Goal: Transaction & Acquisition: Purchase product/service

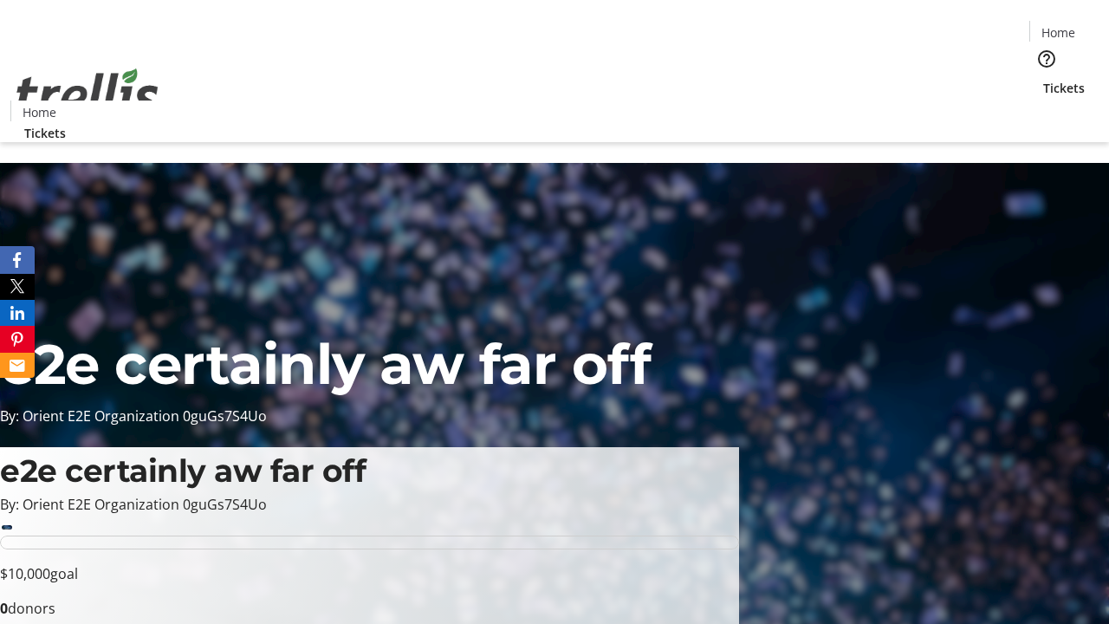
click at [1059, 26] on span "Sign Up" at bounding box center [1066, 24] width 50 height 21
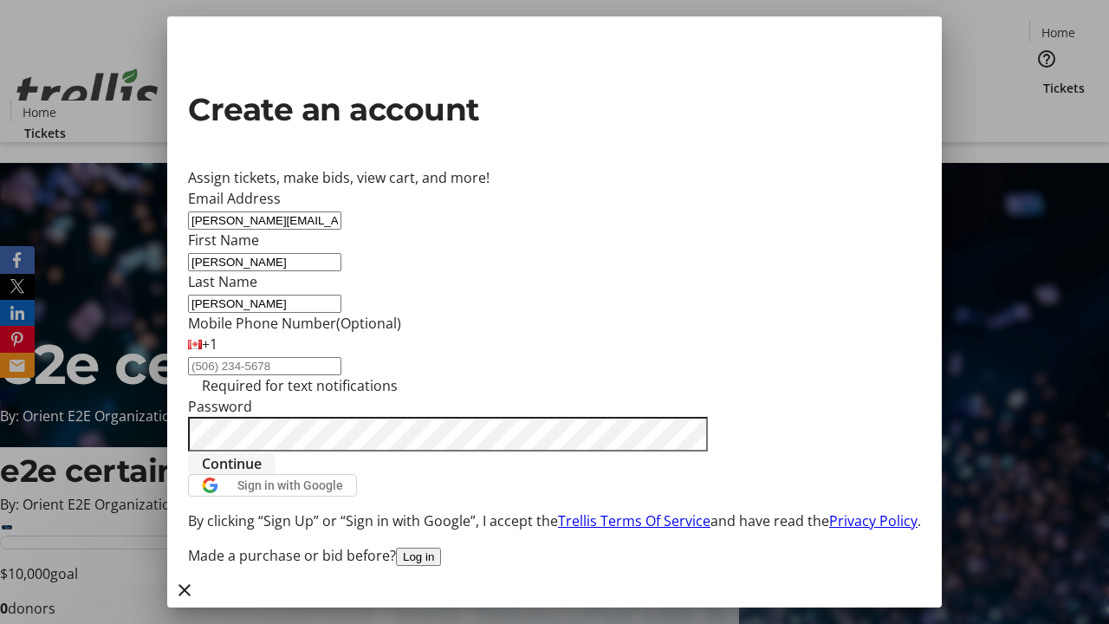
click at [262, 474] on span "Continue" at bounding box center [232, 463] width 60 height 21
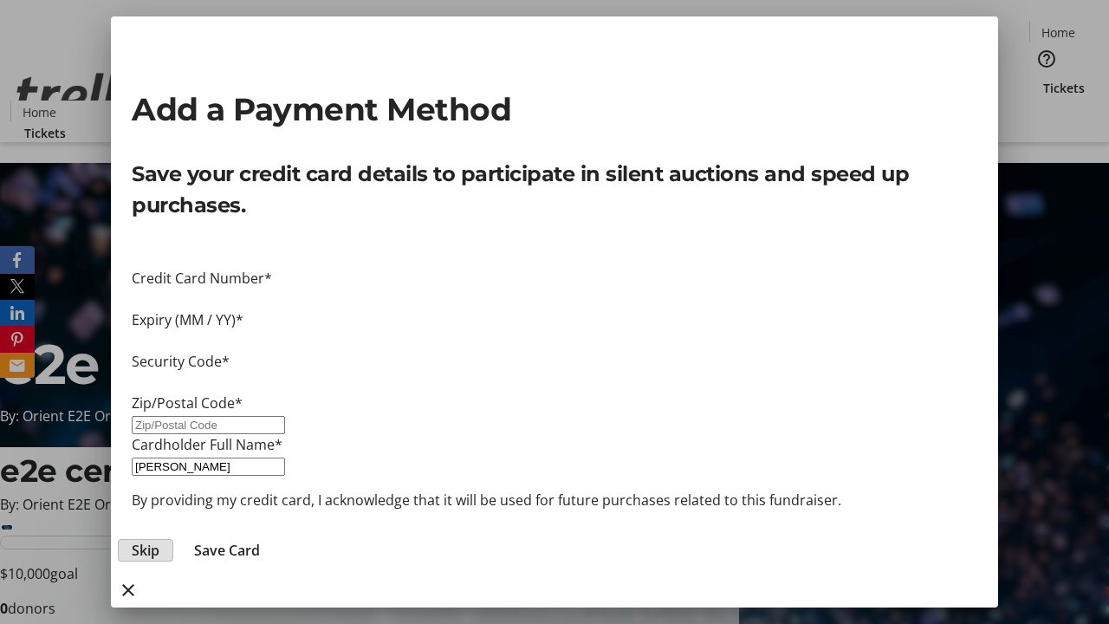
click at [159, 540] on span "Skip" at bounding box center [146, 550] width 28 height 21
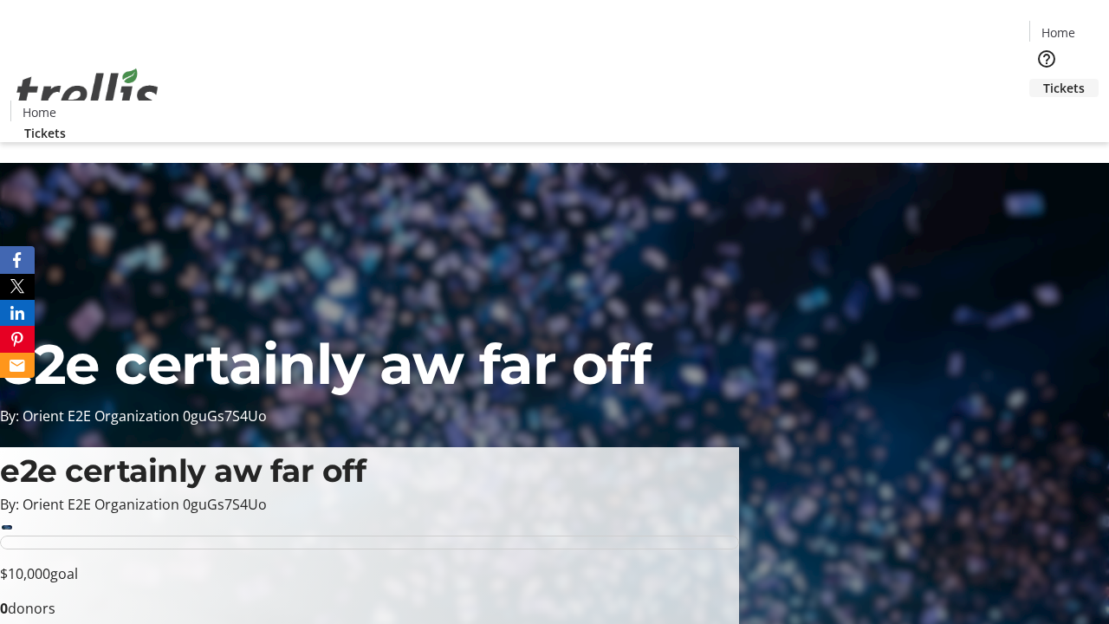
click at [1043, 79] on span "Tickets" at bounding box center [1064, 88] width 42 height 18
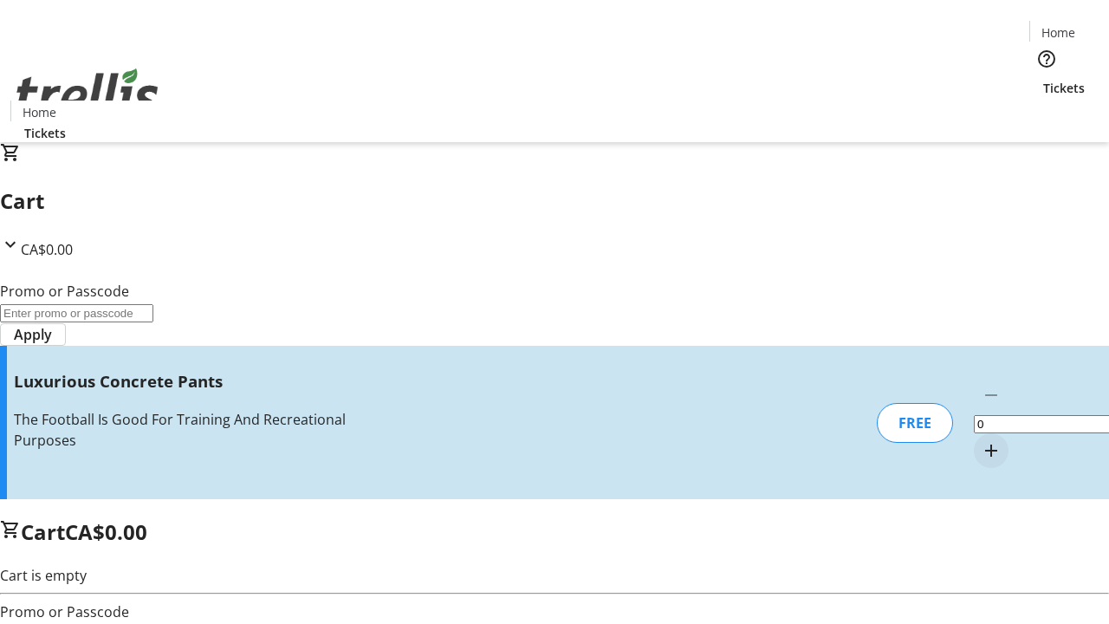
click at [981, 440] on mat-icon "Increment by one" at bounding box center [991, 450] width 21 height 21
type input "1"
